Goal: Find specific page/section: Find specific page/section

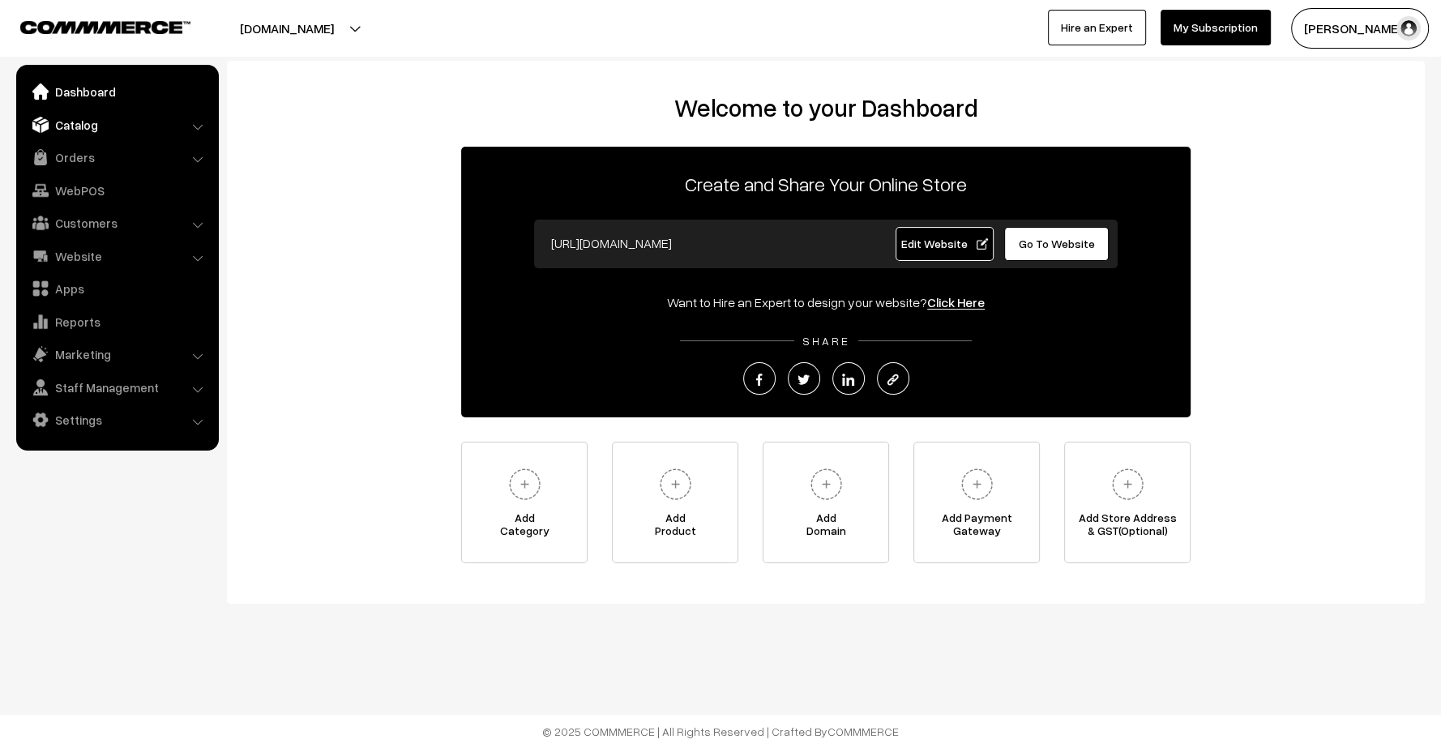
click at [100, 118] on link "Catalog" at bounding box center [116, 124] width 193 height 29
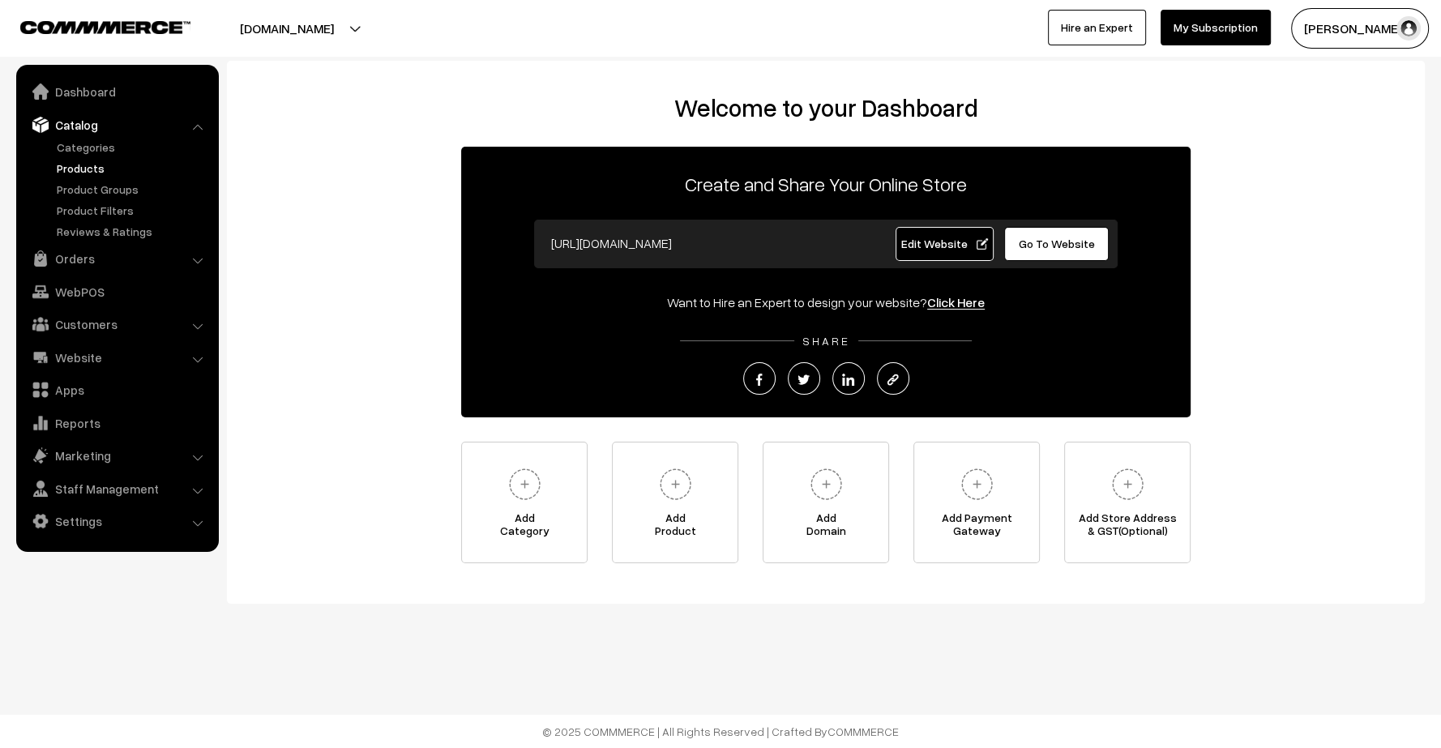
click at [85, 173] on link "Products" at bounding box center [133, 168] width 161 height 17
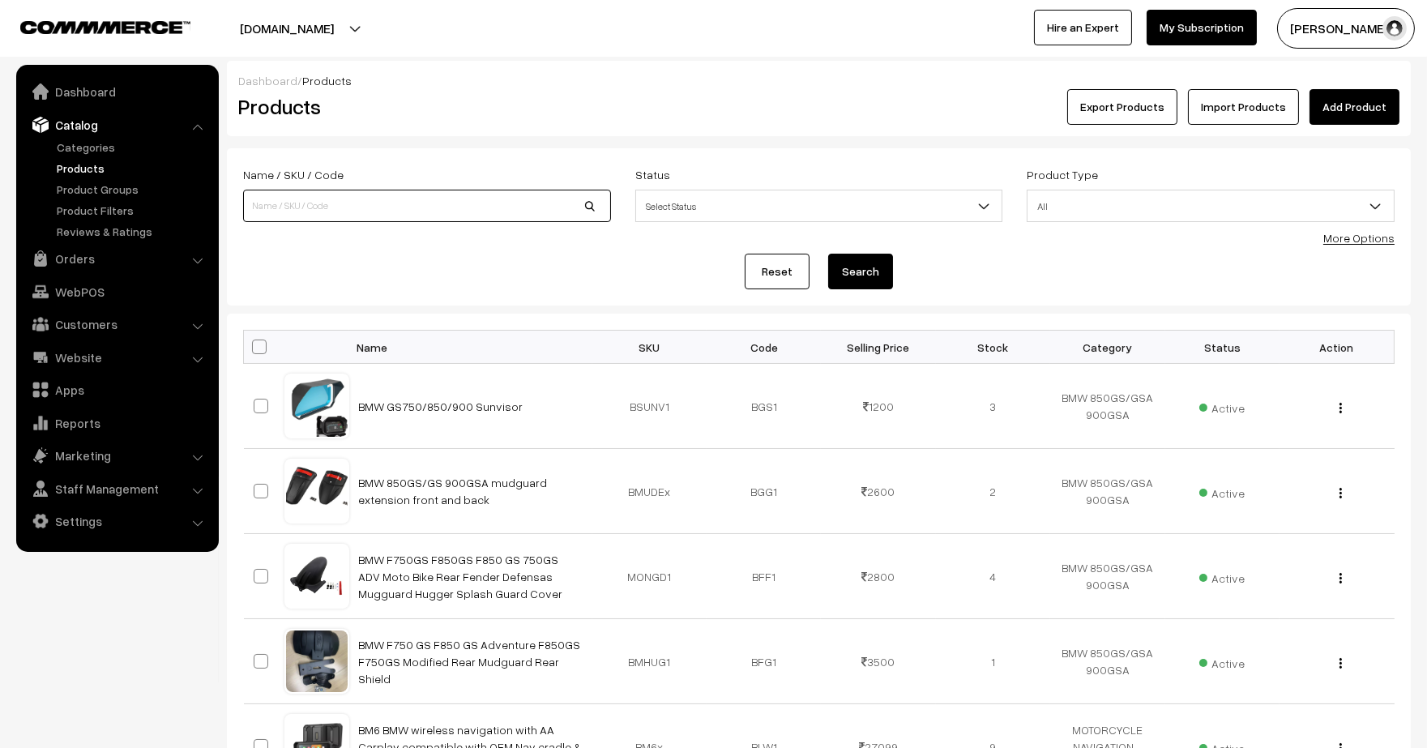
click at [400, 198] on input at bounding box center [427, 206] width 368 height 32
click at [366, 199] on input "S3" at bounding box center [427, 206] width 368 height 32
type input "S3 Eli"
click at [828, 254] on button "Search" at bounding box center [860, 272] width 65 height 36
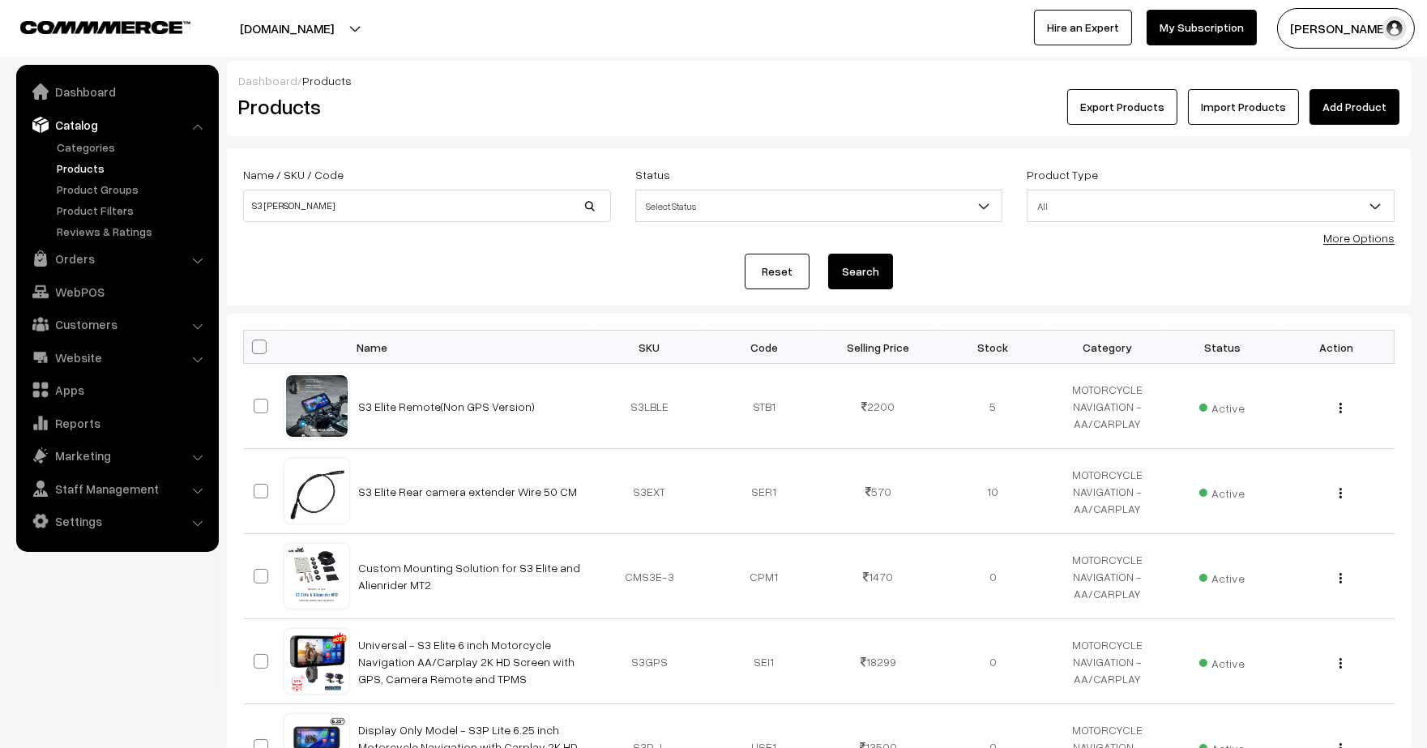
click at [81, 167] on link "Products" at bounding box center [133, 168] width 161 height 17
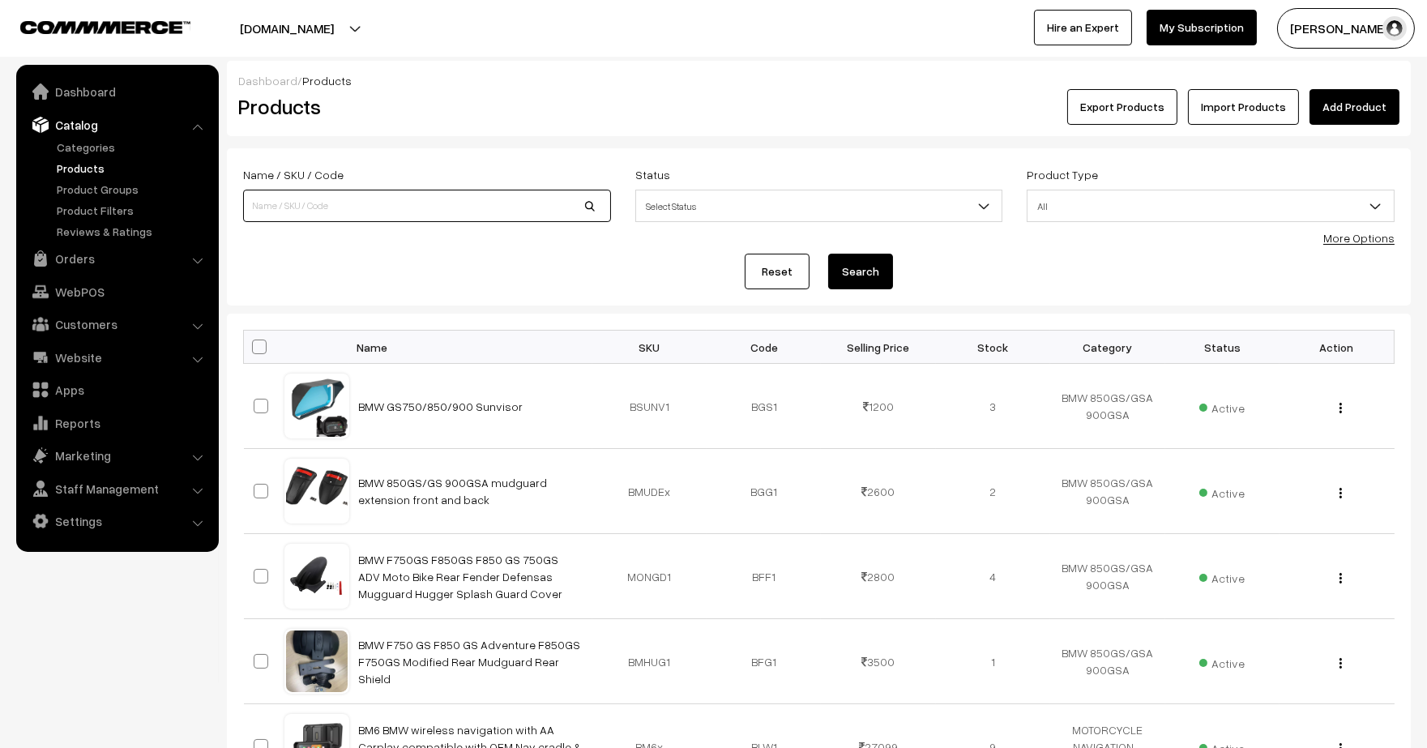
drag, startPoint x: 0, startPoint y: 0, endPoint x: 358, endPoint y: 199, distance: 410.0
click at [358, 199] on input at bounding box center [427, 206] width 368 height 32
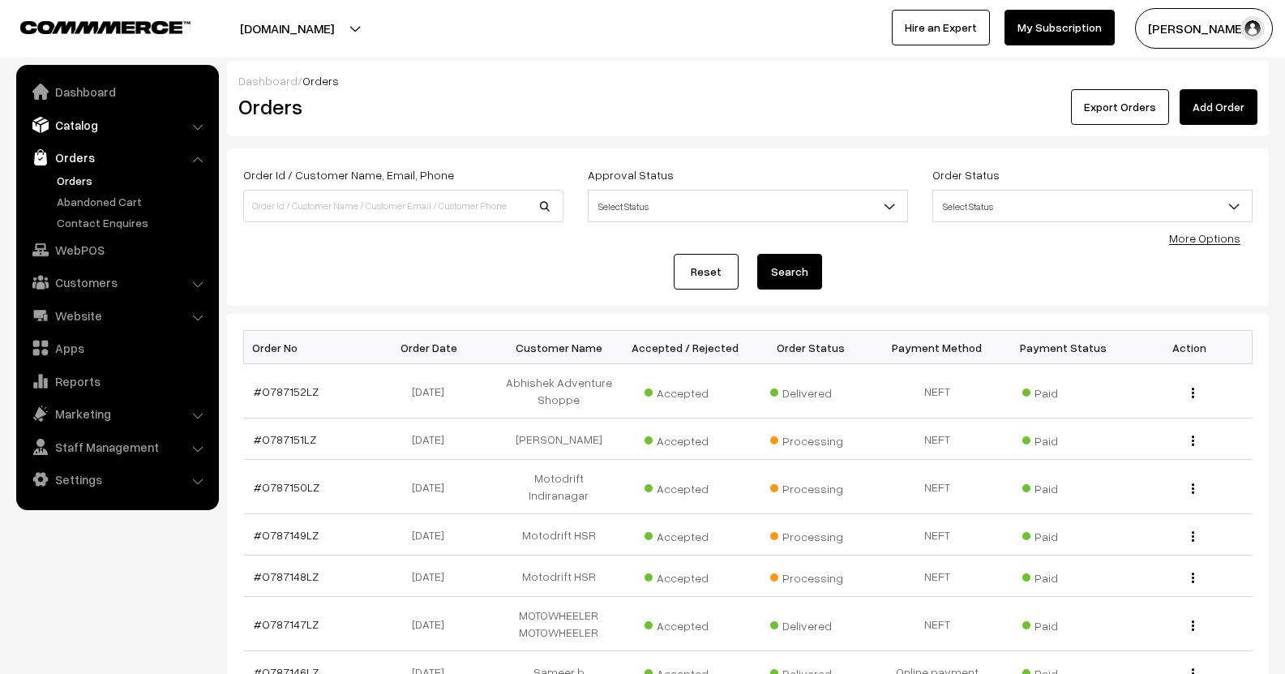
click at [79, 132] on link "Catalog" at bounding box center [116, 124] width 193 height 29
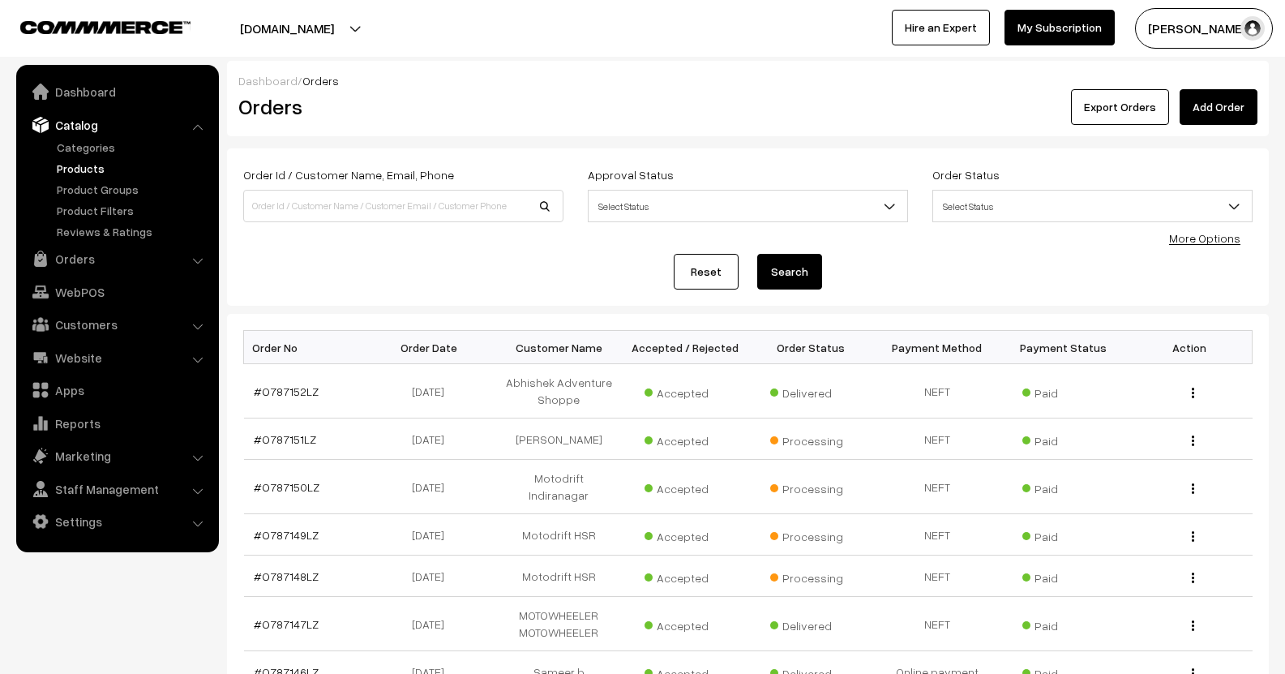
click at [82, 168] on link "Products" at bounding box center [133, 168] width 161 height 17
